Goal: Task Accomplishment & Management: Manage account settings

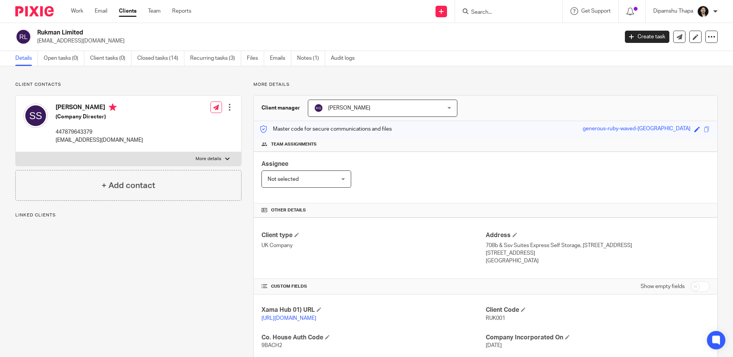
click at [28, 7] on img at bounding box center [34, 11] width 38 height 10
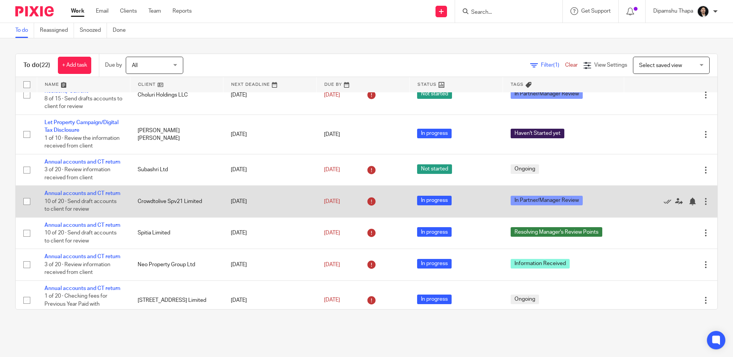
scroll to position [268, 0]
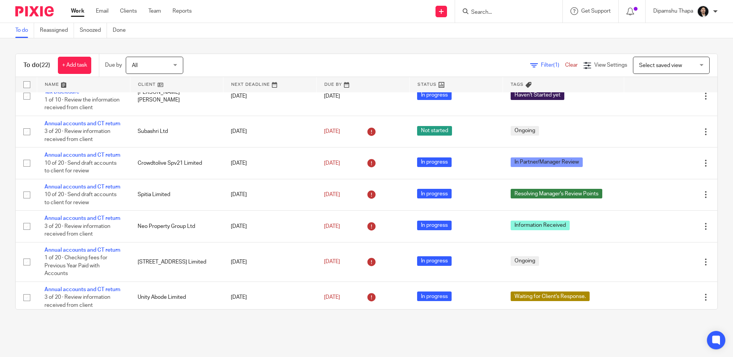
click at [477, 18] on div at bounding box center [508, 11] width 107 height 23
click at [476, 8] on form at bounding box center [512, 12] width 82 height 10
click at [477, 10] on input "Search" at bounding box center [505, 12] width 69 height 7
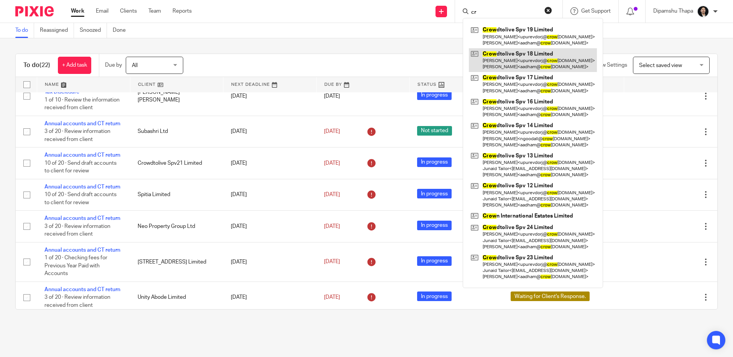
type input "c"
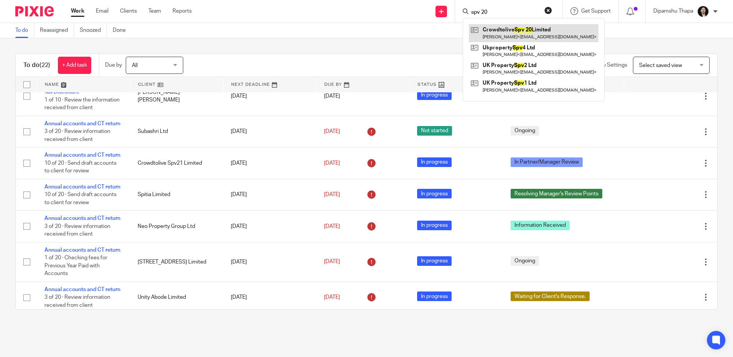
type input "spv 20"
click at [506, 39] on link at bounding box center [534, 33] width 130 height 18
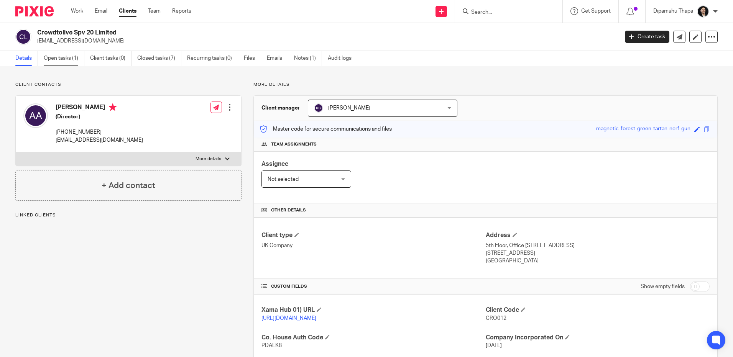
click at [56, 56] on link "Open tasks (1)" at bounding box center [64, 58] width 41 height 15
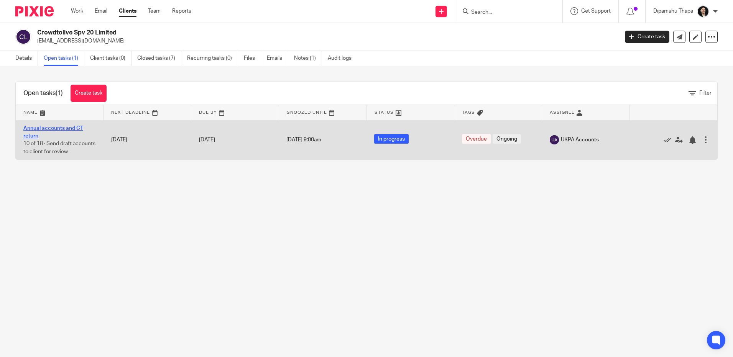
click at [63, 126] on link "Annual accounts and CT return" at bounding box center [53, 132] width 60 height 13
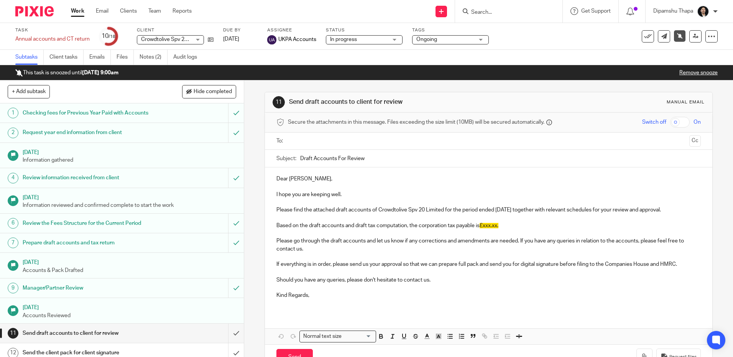
click at [29, 10] on img at bounding box center [34, 11] width 38 height 10
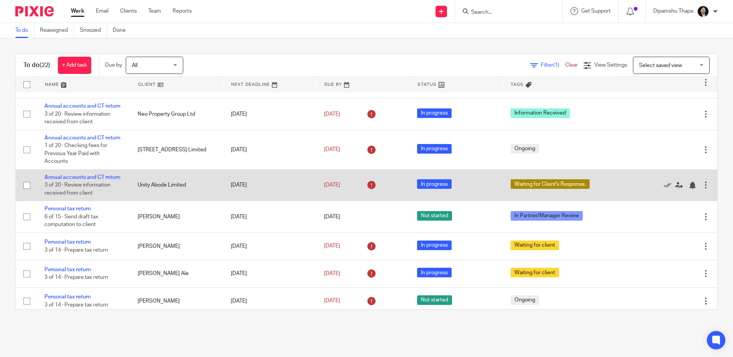
scroll to position [368, 0]
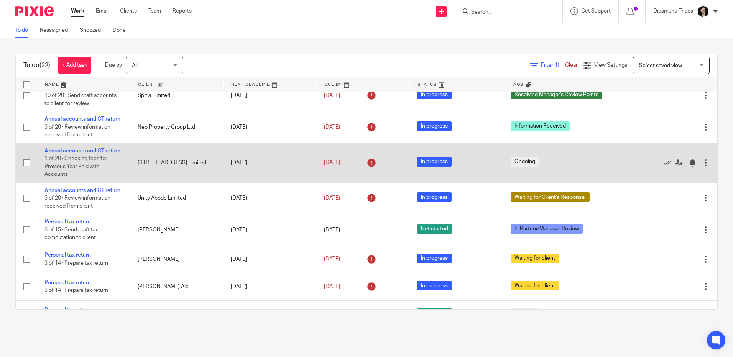
click at [81, 154] on link "Annual accounts and CT return" at bounding box center [82, 150] width 76 height 5
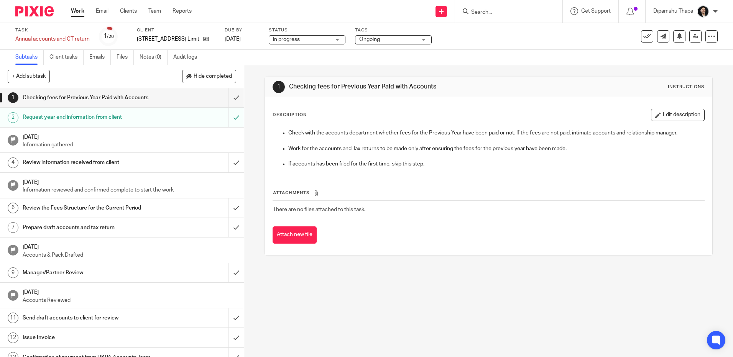
click at [29, 12] on img at bounding box center [34, 11] width 38 height 10
